Goal: Transaction & Acquisition: Purchase product/service

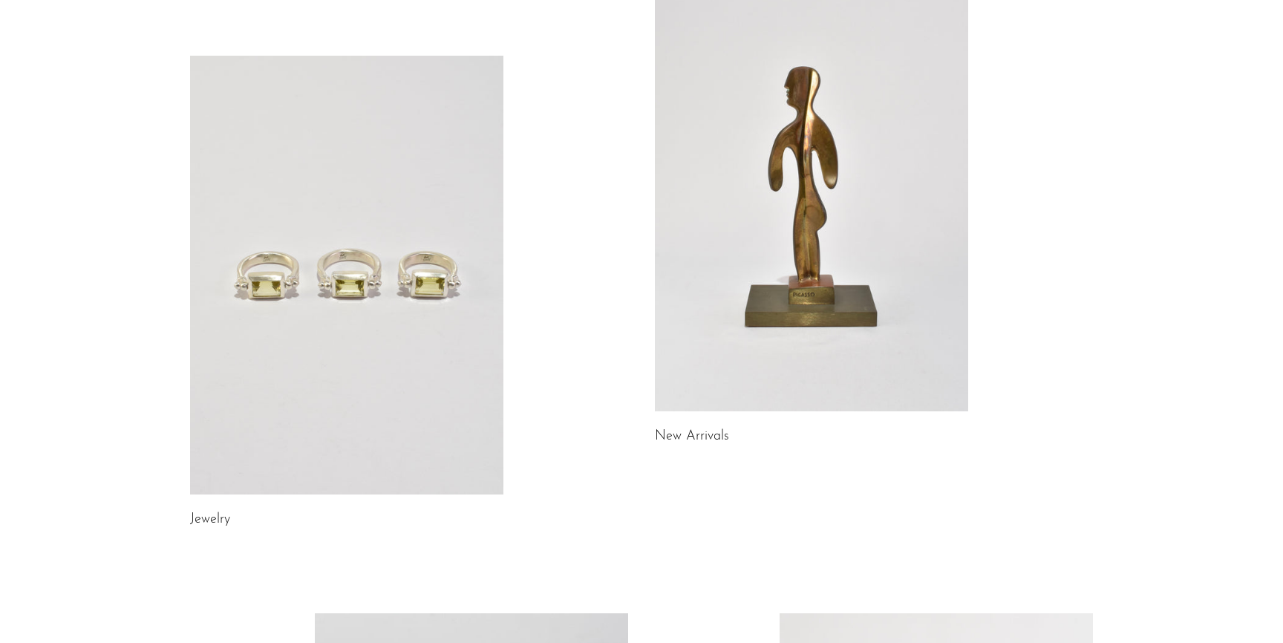
scroll to position [242, 0]
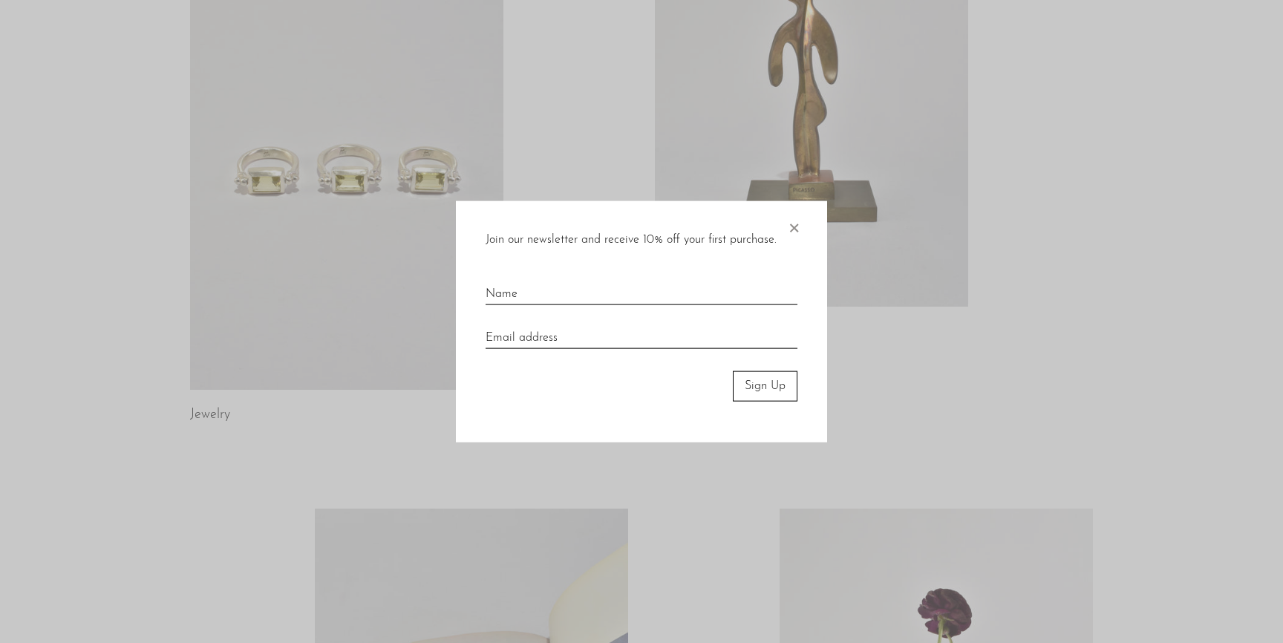
click at [797, 221] on span "×" at bounding box center [793, 225] width 15 height 48
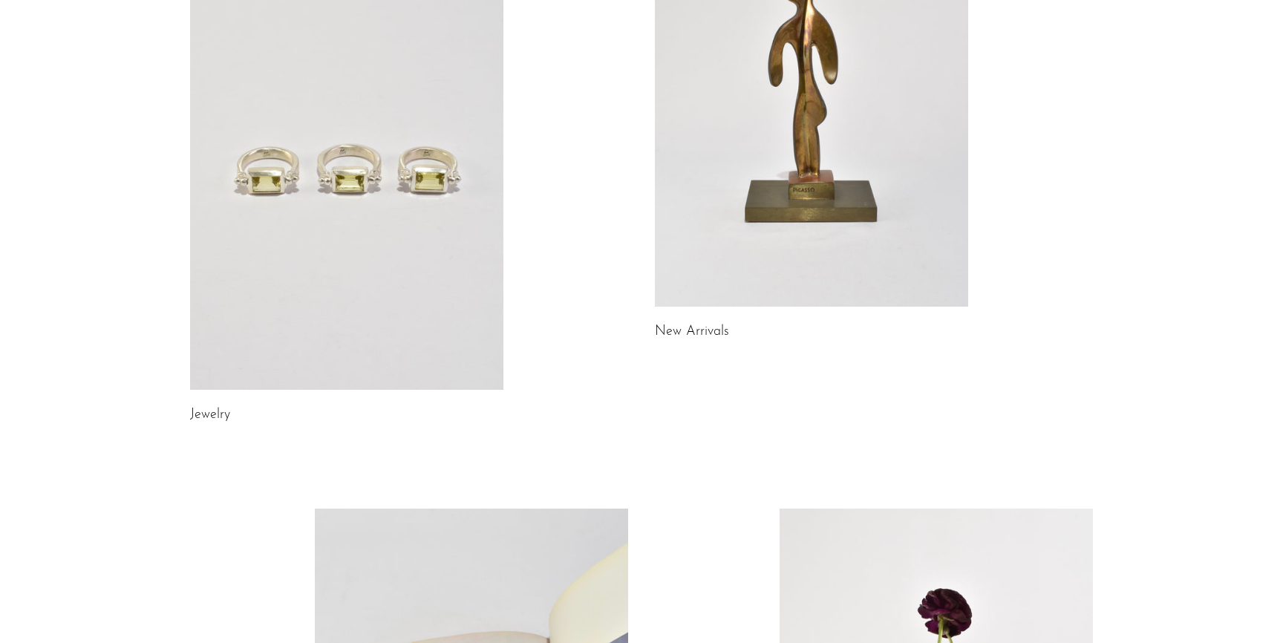
click at [206, 418] on link "Jewelry" at bounding box center [210, 414] width 40 height 13
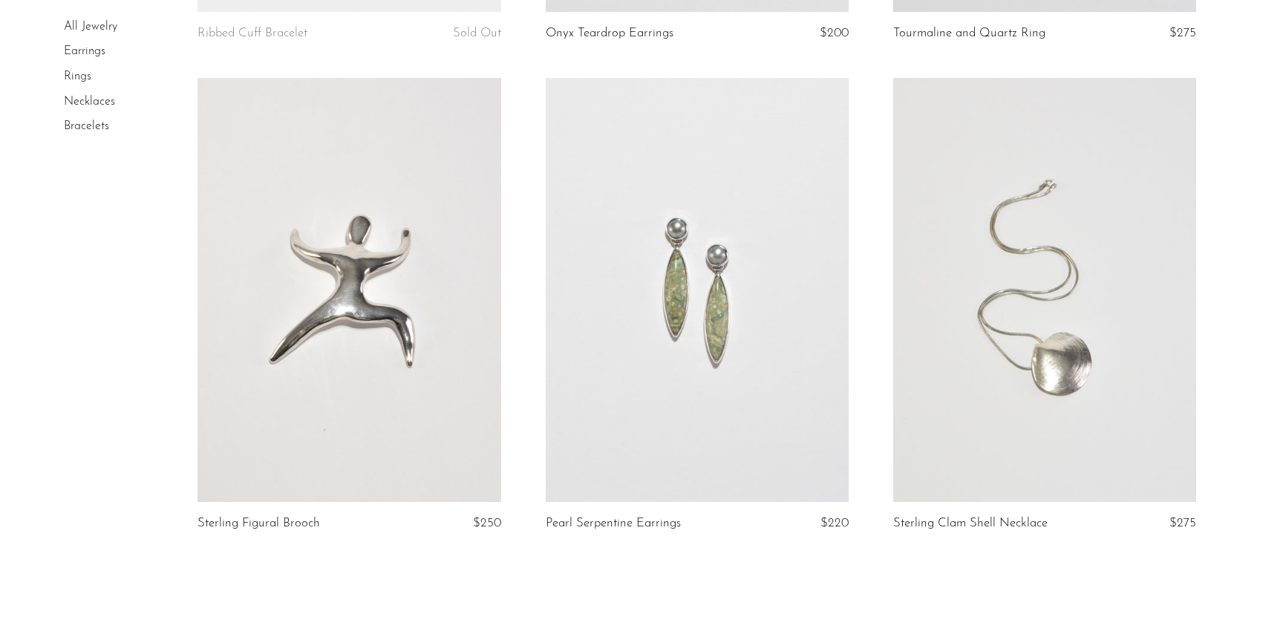
scroll to position [5733, 0]
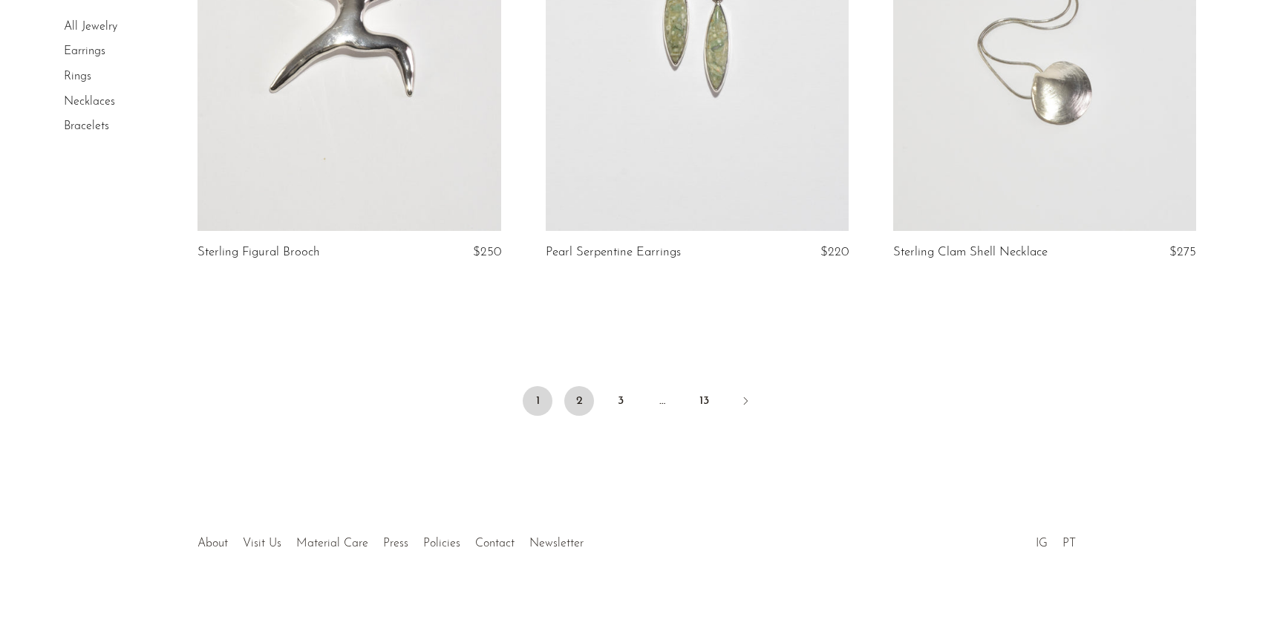
click at [584, 400] on link "2" at bounding box center [579, 401] width 30 height 30
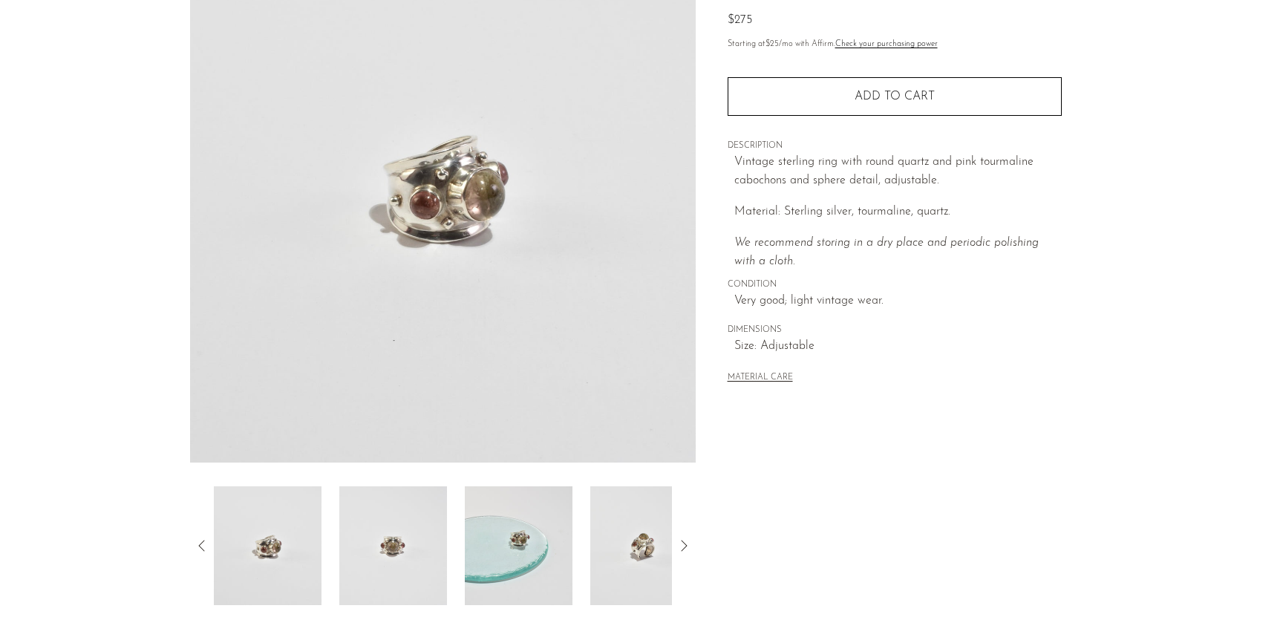
scroll to position [324, 0]
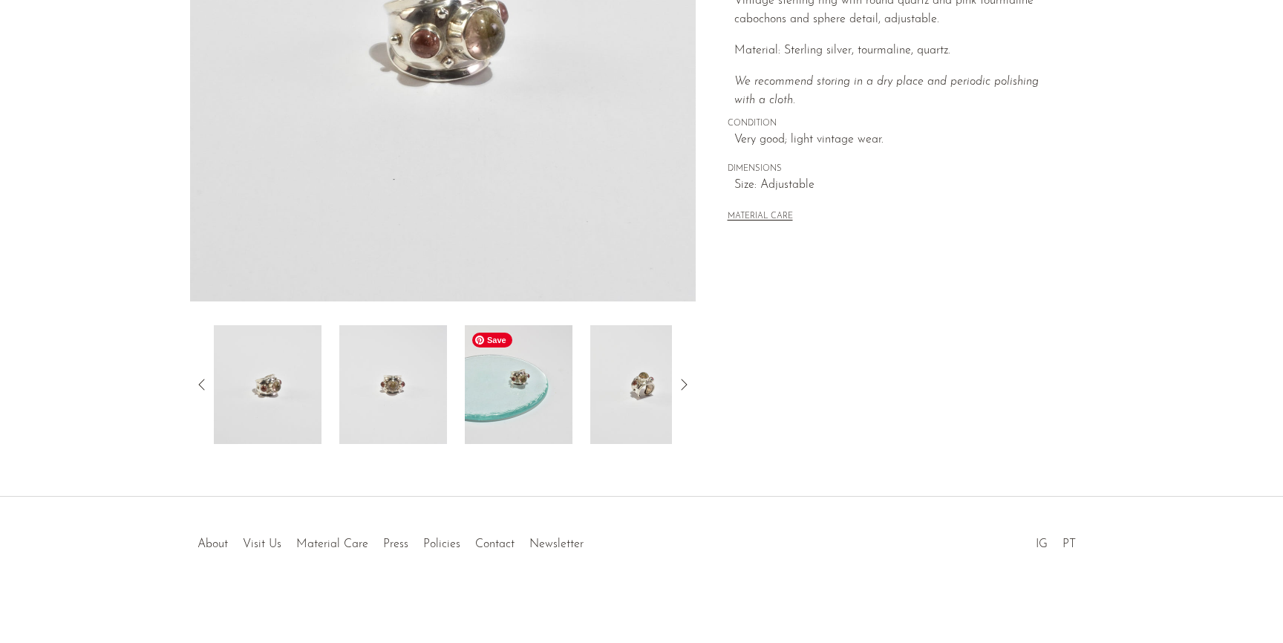
click at [518, 370] on img at bounding box center [519, 384] width 108 height 119
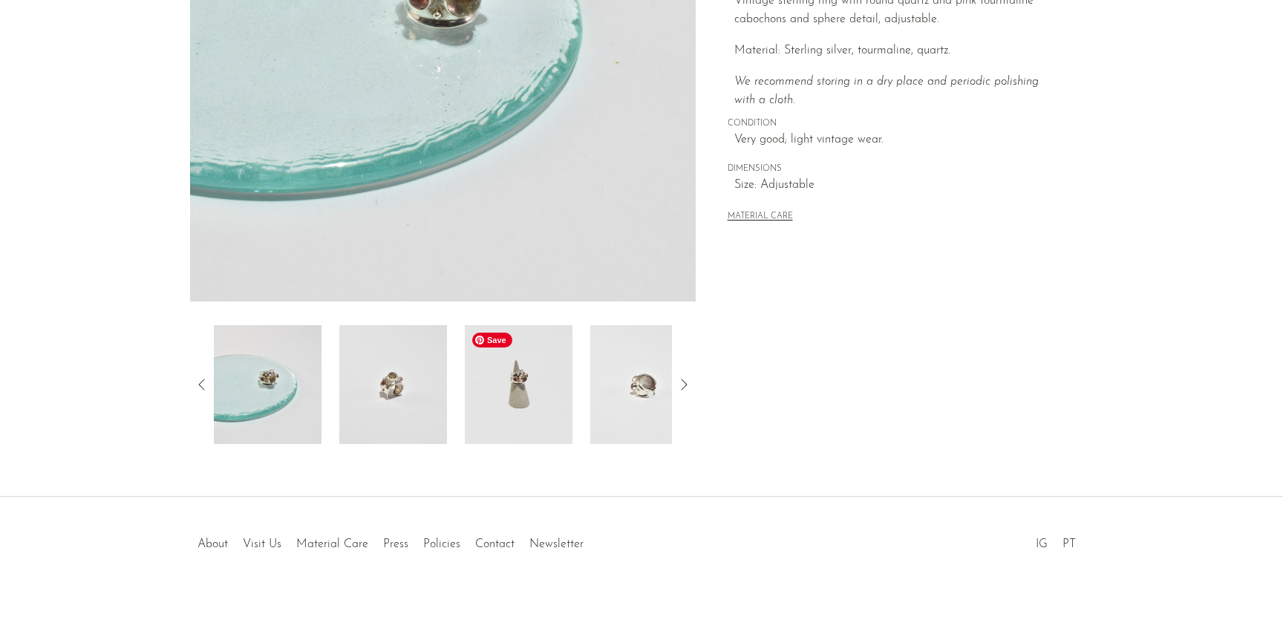
click at [557, 399] on img at bounding box center [519, 384] width 108 height 119
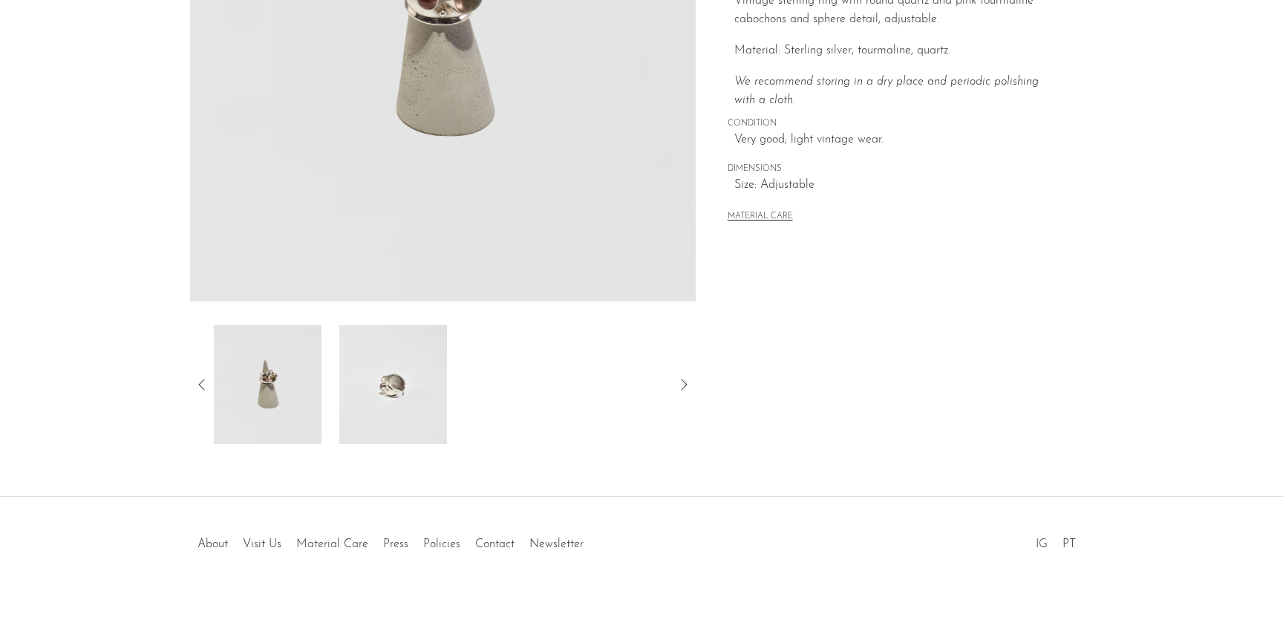
scroll to position [145, 0]
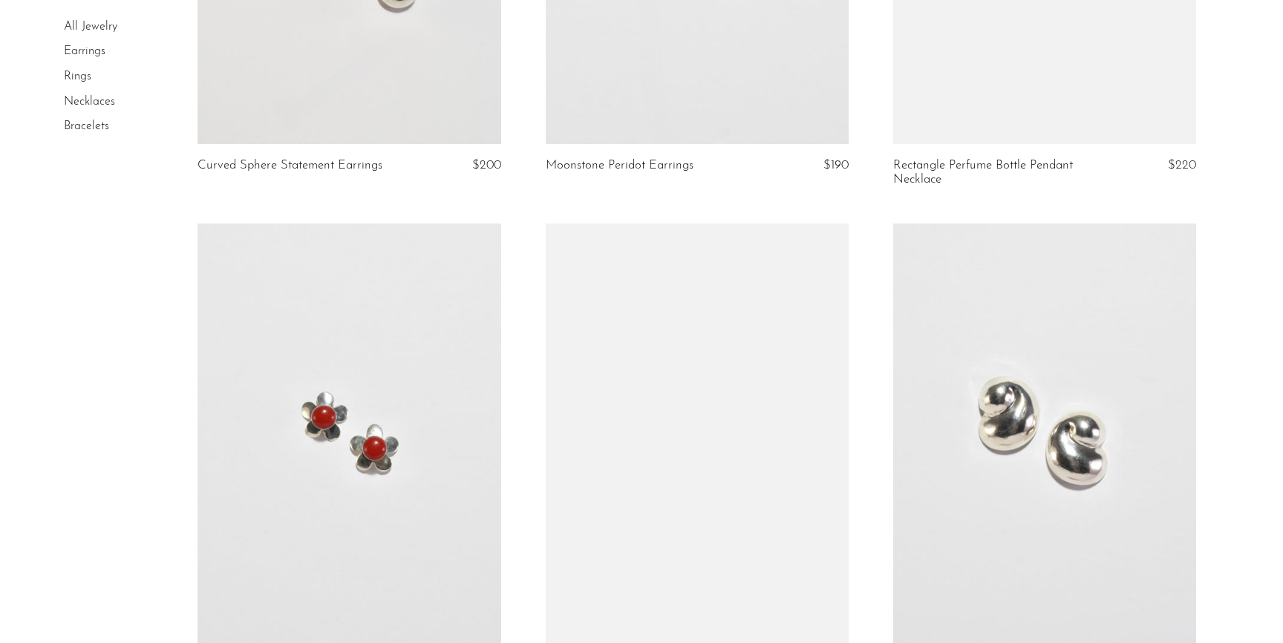
scroll to position [3685, 0]
